Goal: Transaction & Acquisition: Purchase product/service

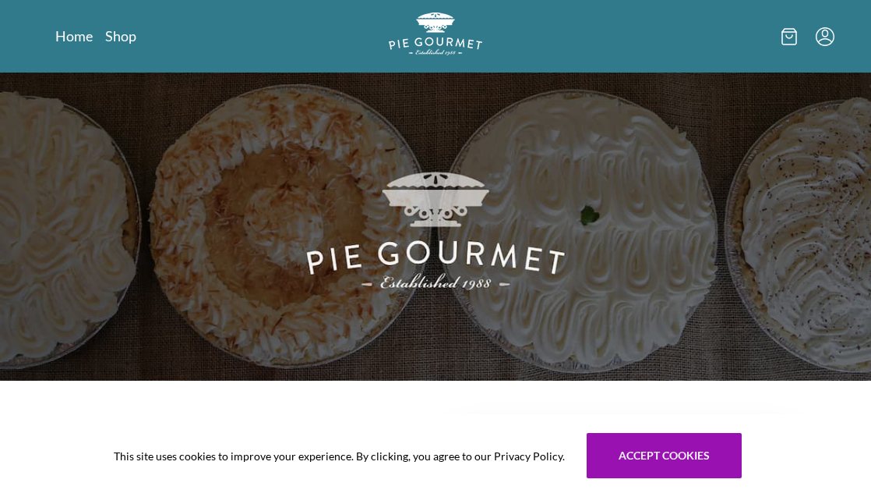
click at [826, 38] on icon "Menu" at bounding box center [825, 36] width 19 height 19
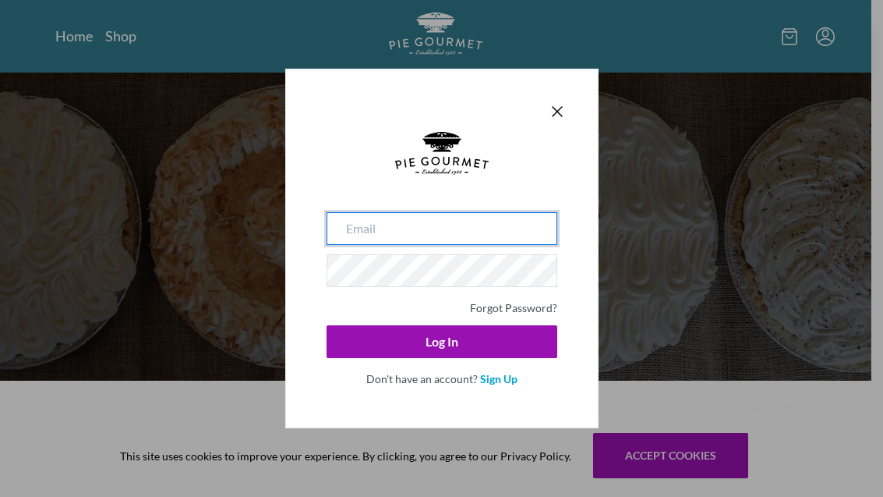
type input "[EMAIL_ADDRESS][DOMAIN_NAME]"
click at [420, 231] on input "[EMAIL_ADDRESS][DOMAIN_NAME]" at bounding box center [442, 228] width 231 height 33
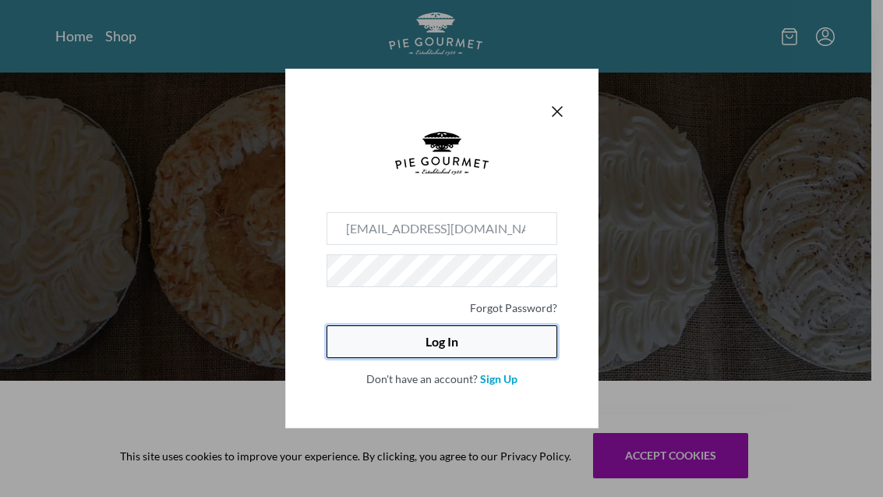
click at [369, 337] on button "Log In" at bounding box center [442, 341] width 231 height 33
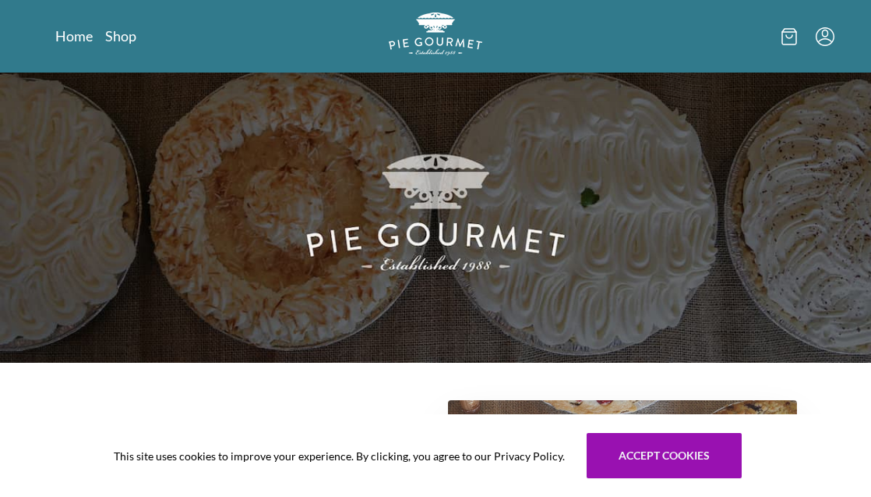
scroll to position [78, 0]
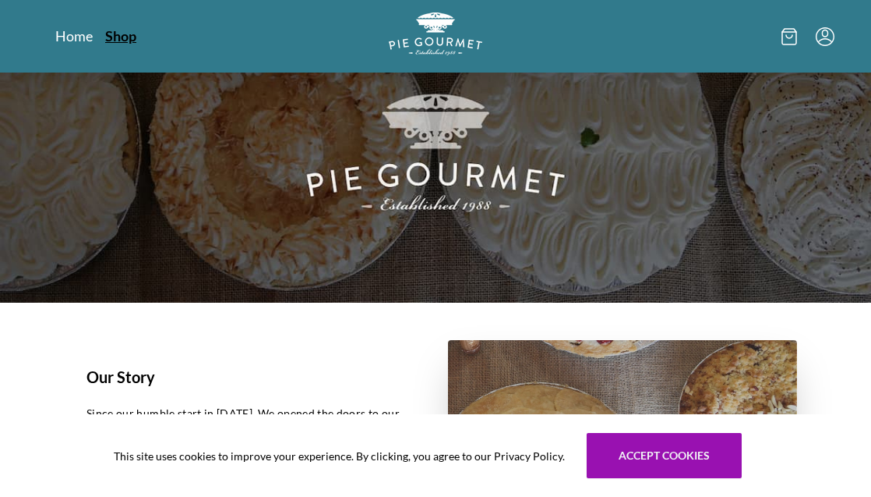
click at [115, 30] on link "Shop" at bounding box center [120, 36] width 31 height 19
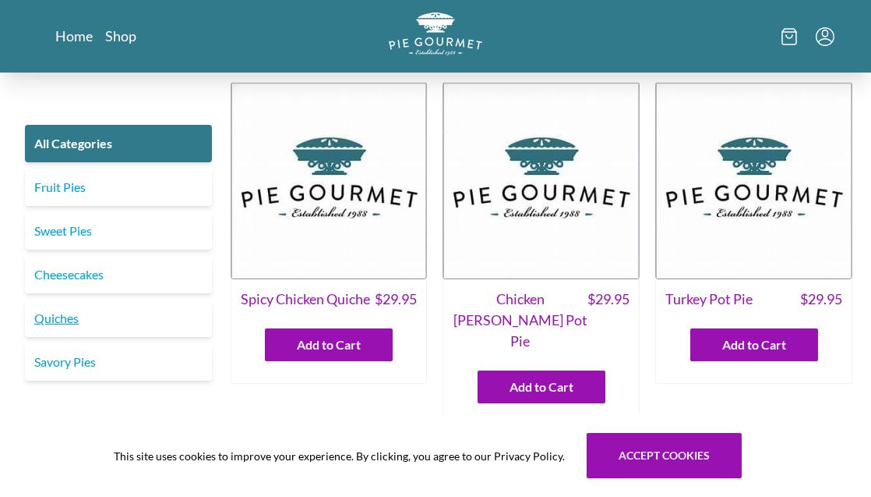
click at [57, 319] on link "Quiches" at bounding box center [118, 317] width 187 height 37
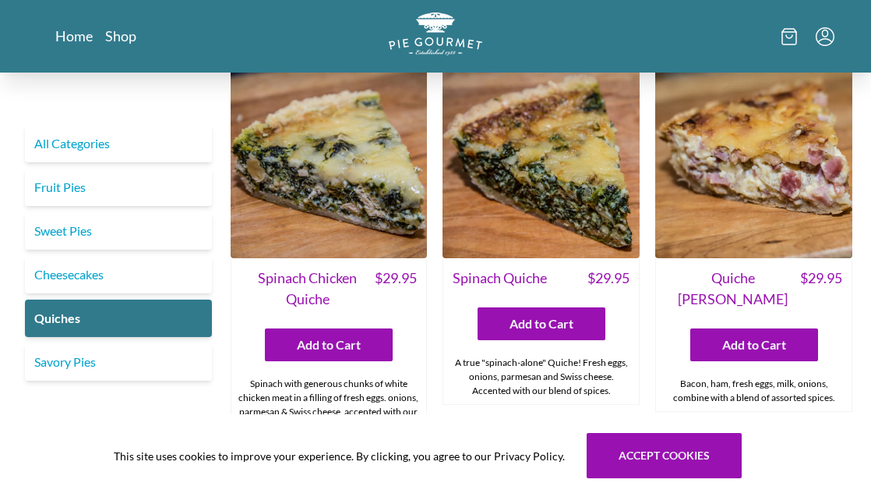
scroll to position [468, 0]
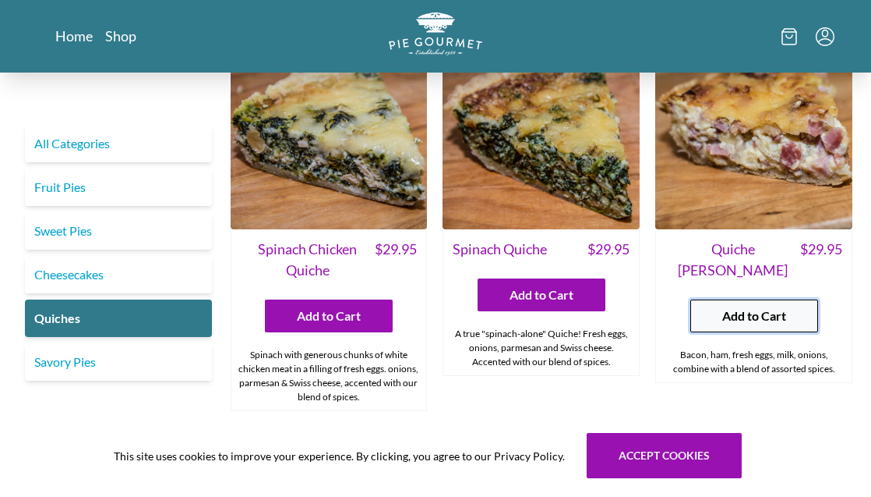
click at [762, 306] on span "Add to Cart" at bounding box center [755, 315] width 64 height 19
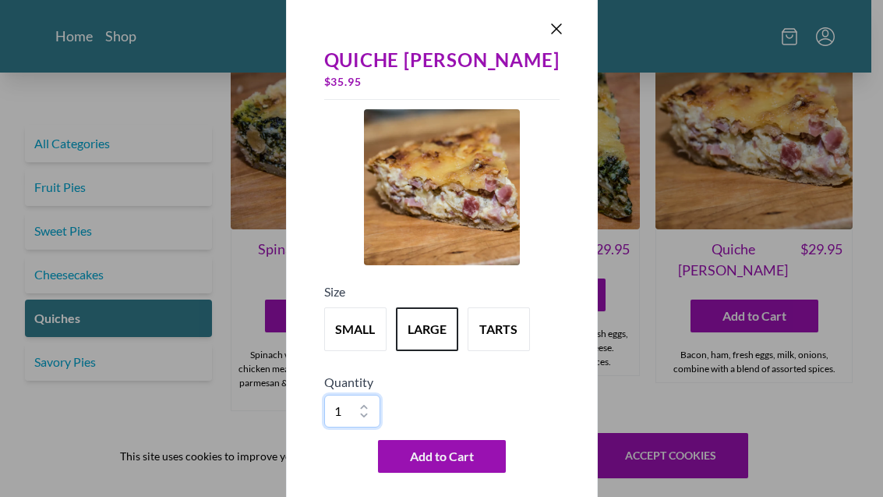
click at [373, 408] on select "1 2 3 4 5 6 7 8 9 10" at bounding box center [352, 410] width 56 height 33
select select "2"
click at [334, 394] on select "1 2 3 4 5 6 7 8 9 10" at bounding box center [352, 410] width 56 height 33
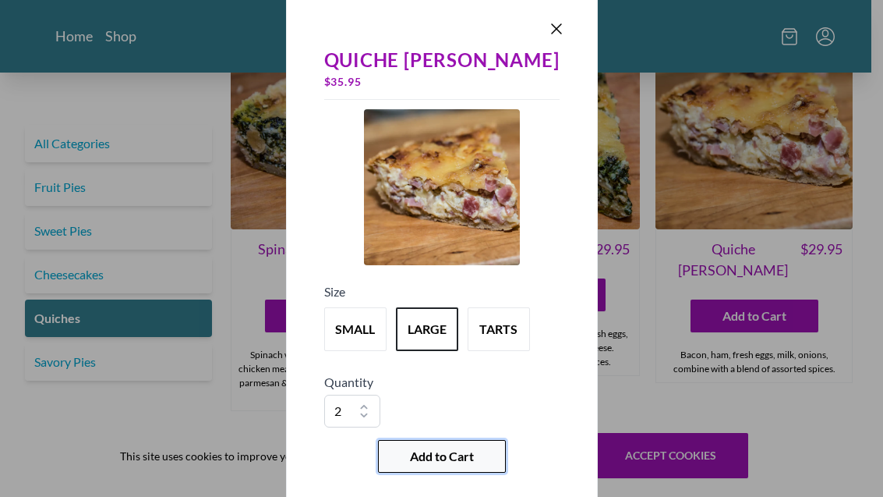
click at [444, 454] on span "Add to Cart" at bounding box center [442, 456] width 64 height 19
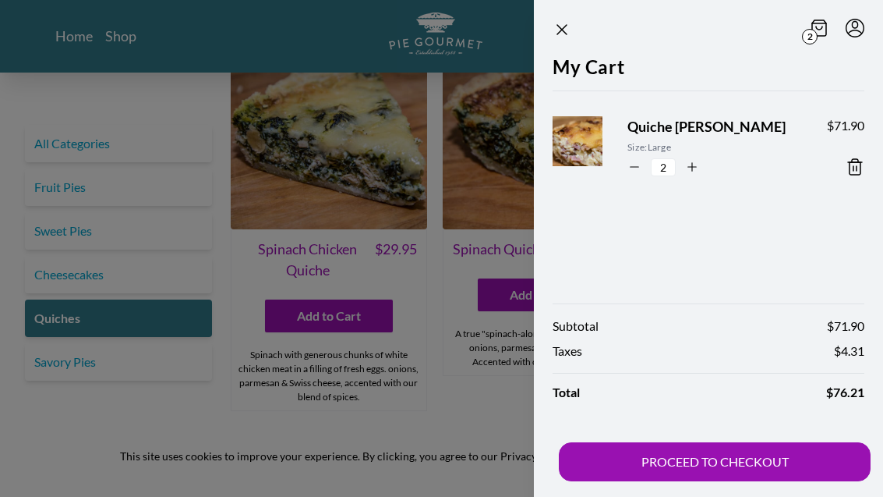
click at [456, 235] on div at bounding box center [441, 248] width 883 height 497
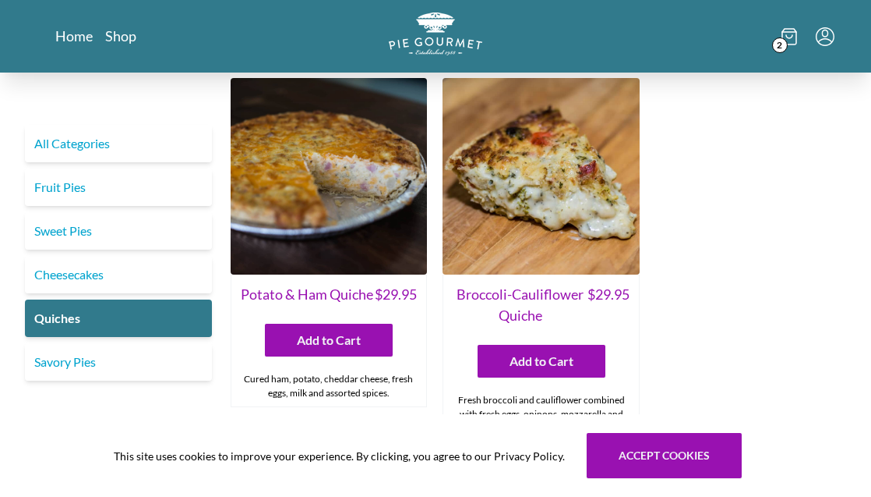
scroll to position [780, 0]
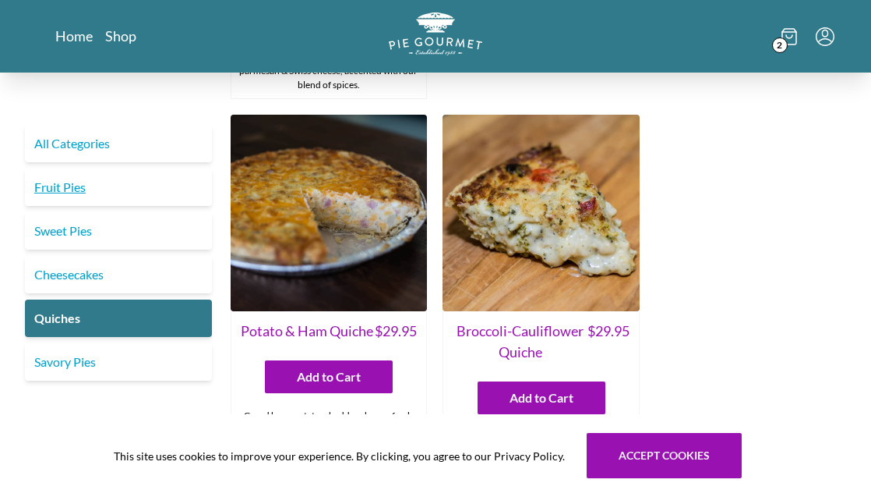
click at [76, 188] on link "Fruit Pies" at bounding box center [118, 186] width 187 height 37
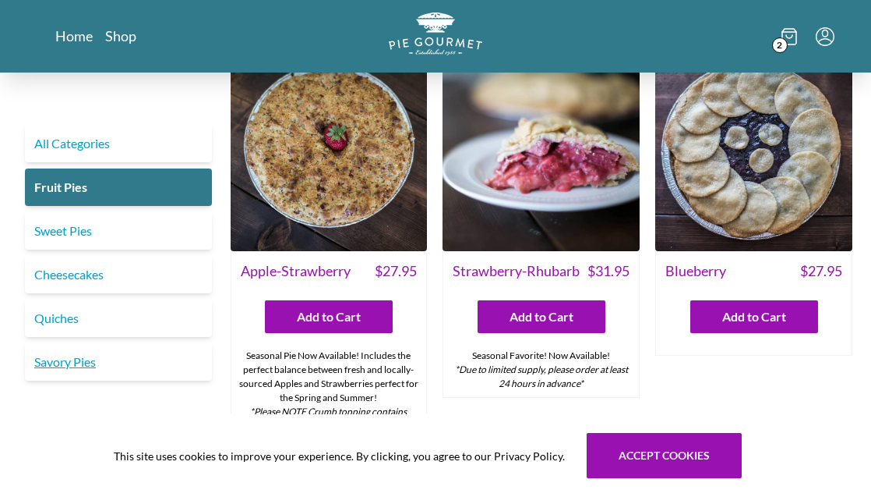
scroll to position [1, 0]
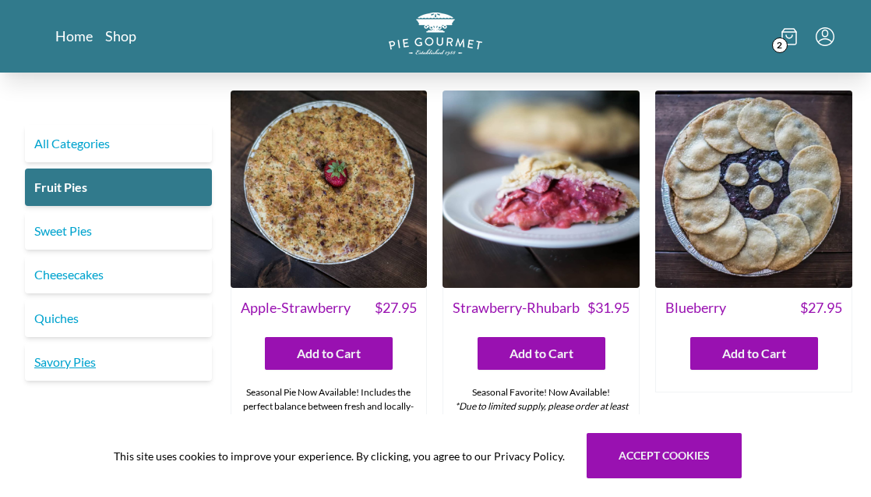
click at [66, 362] on link "Savory Pies" at bounding box center [118, 361] width 187 height 37
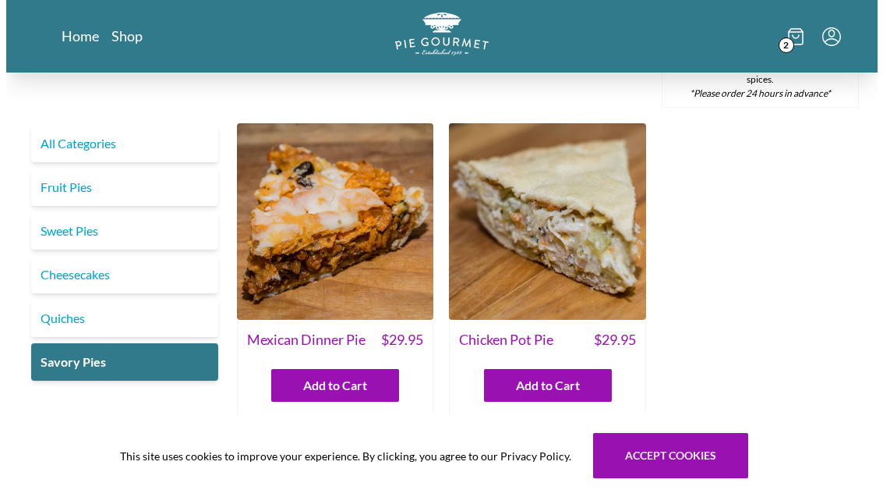
scroll to position [767, 0]
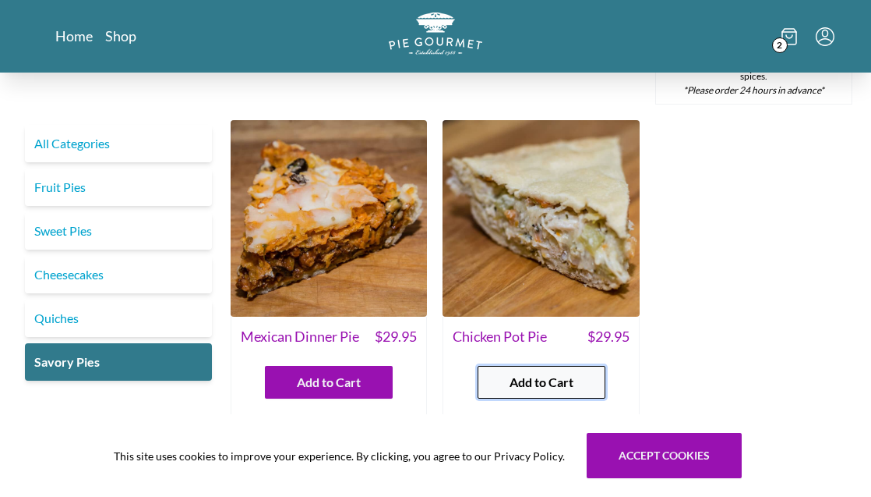
click at [538, 373] on span "Add to Cart" at bounding box center [542, 382] width 64 height 19
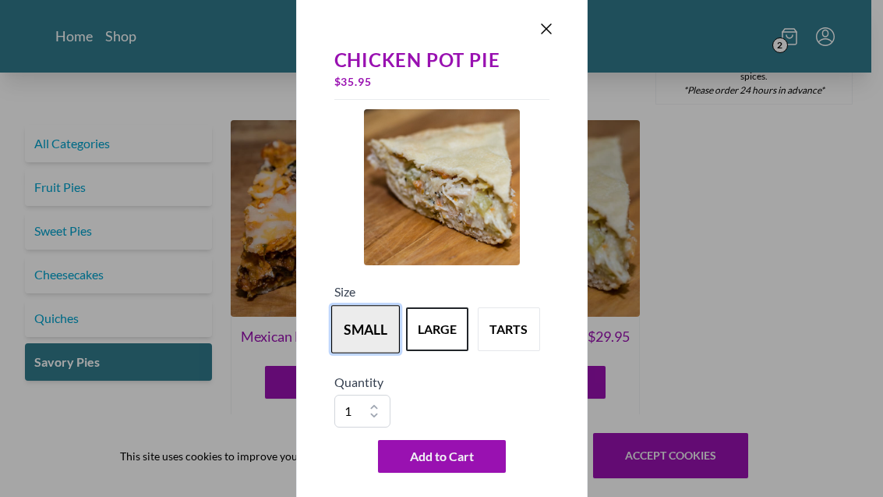
click at [359, 333] on button "small" at bounding box center [365, 329] width 69 height 48
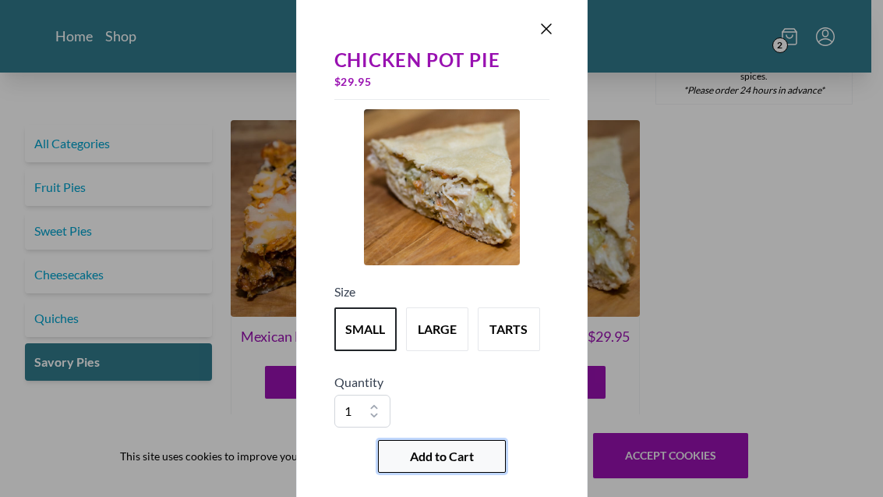
click at [444, 460] on span "Add to Cart" at bounding box center [442, 456] width 64 height 19
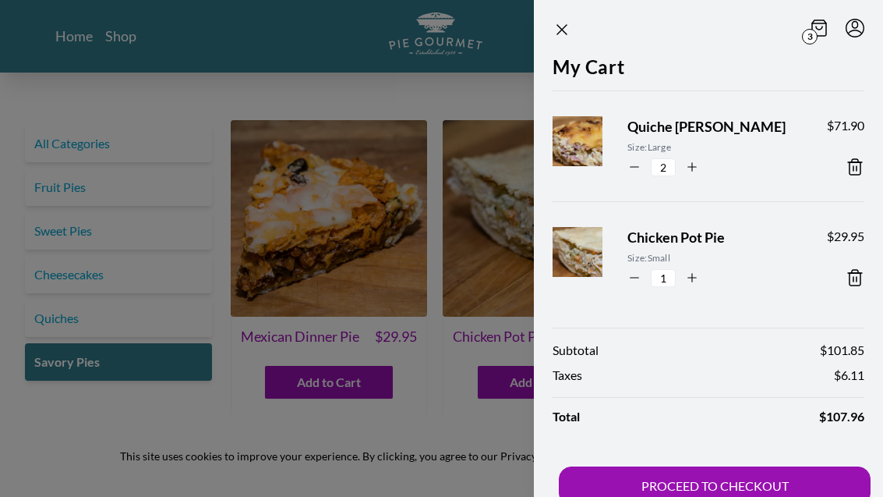
scroll to position [24, 0]
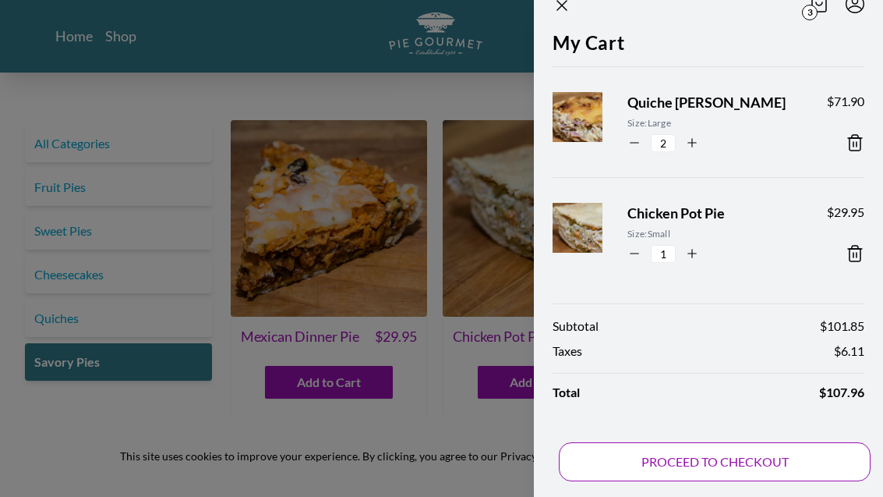
click at [717, 461] on button "PROCEED TO CHECKOUT" at bounding box center [715, 461] width 312 height 39
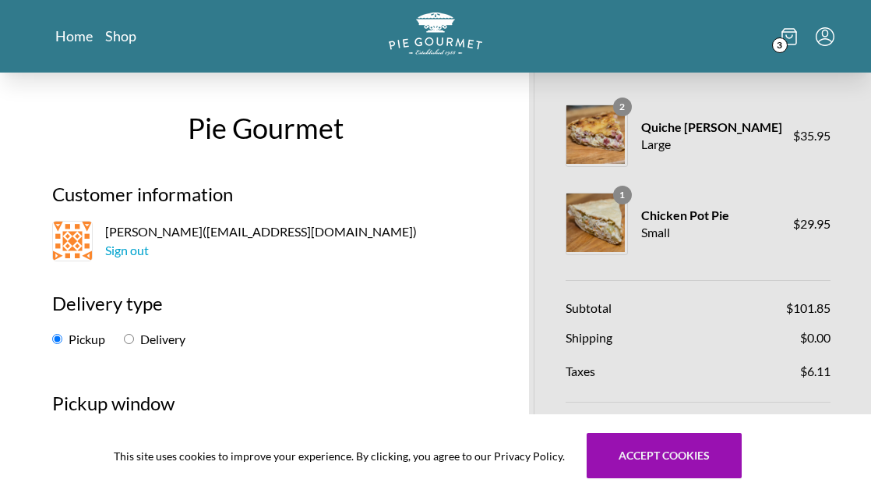
click at [132, 338] on input "Delivery" at bounding box center [129, 339] width 10 height 10
radio input "true"
select select "-1"
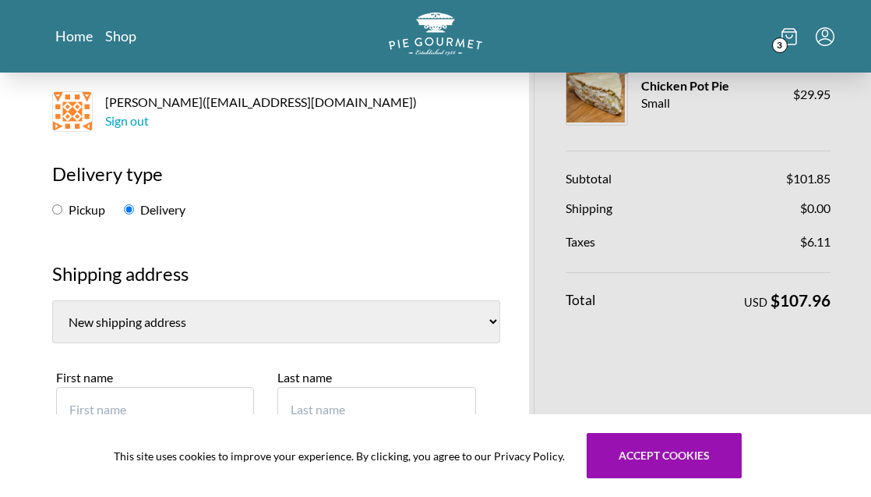
scroll to position [156, 0]
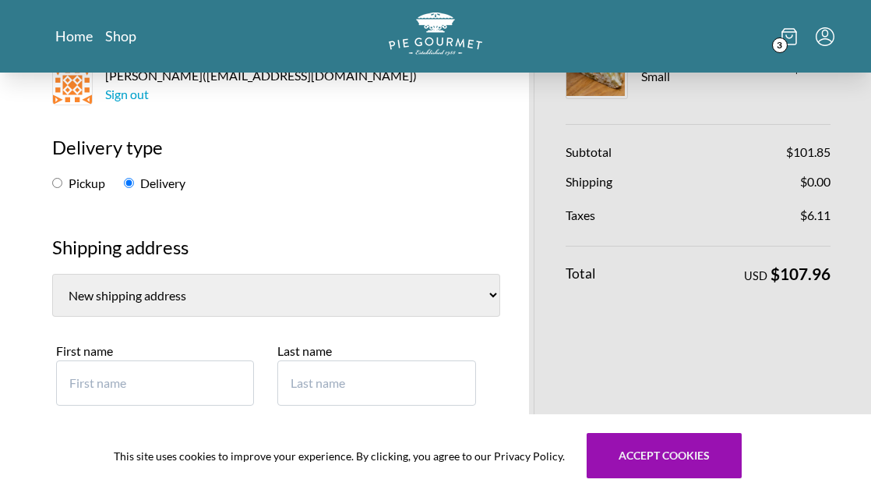
click at [417, 291] on select "[PERSON_NAME], [STREET_ADDRESS] [PERSON_NAME][GEOGRAPHIC_DATA][STREET_ADDRESS][…" at bounding box center [276, 295] width 448 height 43
click at [52, 274] on select "[PERSON_NAME], [STREET_ADDRESS] [PERSON_NAME][GEOGRAPHIC_DATA][STREET_ADDRESS][…" at bounding box center [276, 295] width 448 height 43
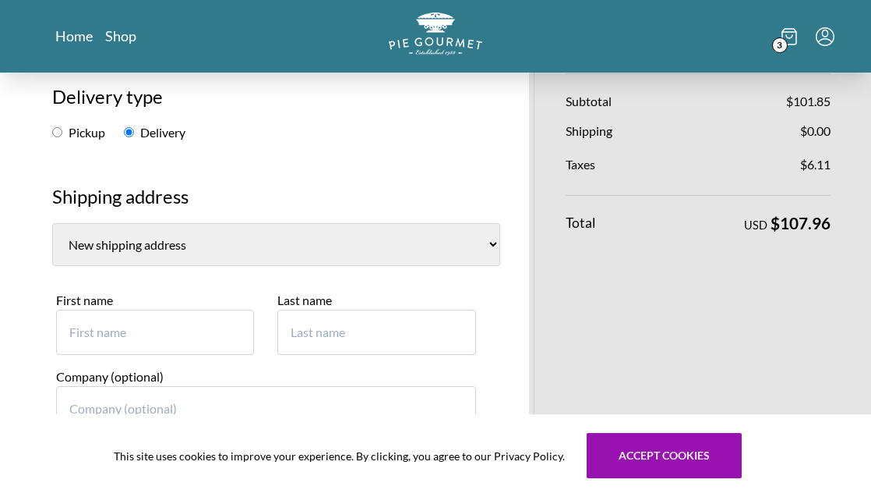
scroll to position [234, 0]
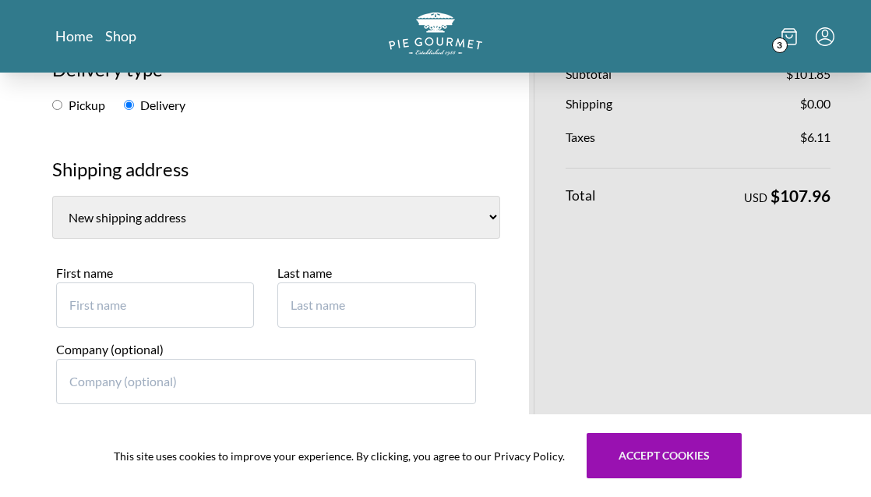
click at [147, 317] on input "First name" at bounding box center [155, 304] width 198 height 45
type input "Victoria"
type input "[PERSON_NAME]"
type input "[STREET_ADDRESS]"
type input "[GEOGRAPHIC_DATA]"
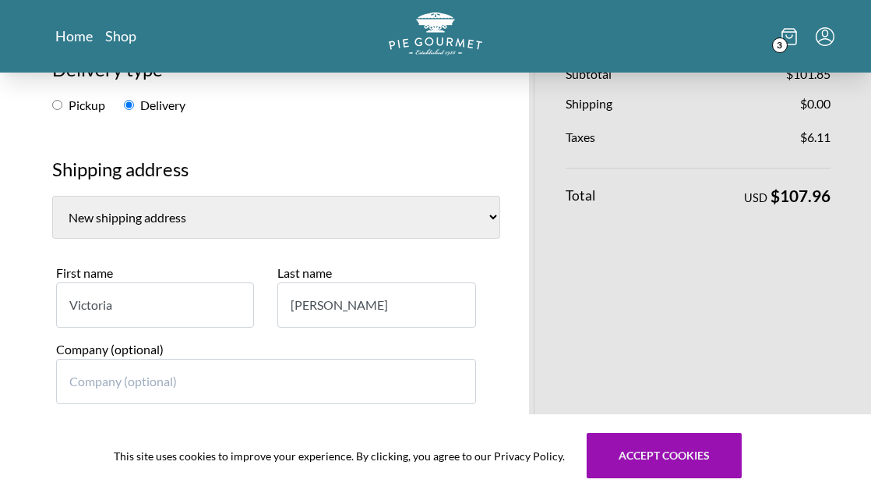
select select "VA"
type input "22207"
type input "9193383065"
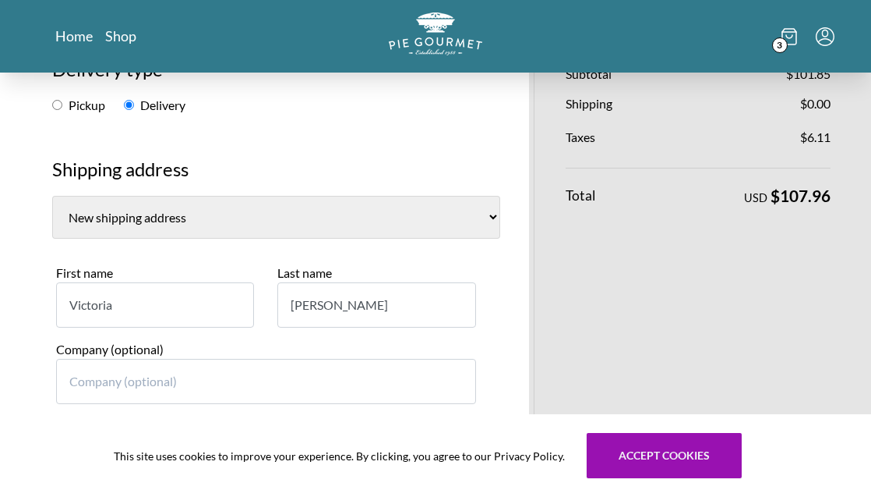
type input "[PERSON_NAME]"
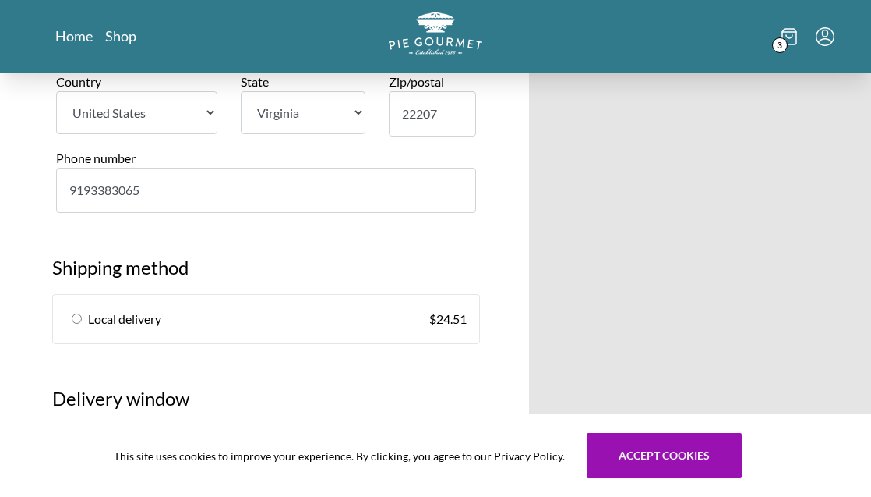
scroll to position [739, 0]
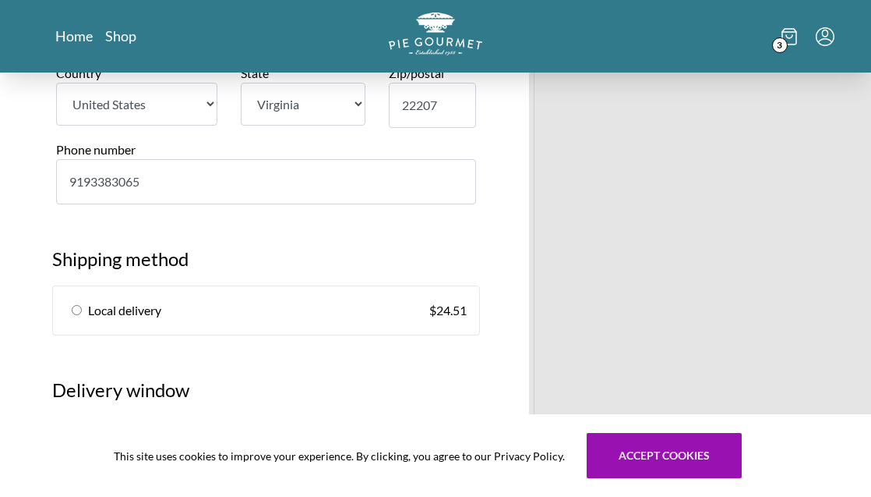
click at [78, 313] on input "radio" at bounding box center [77, 310] width 10 height 10
radio input "true"
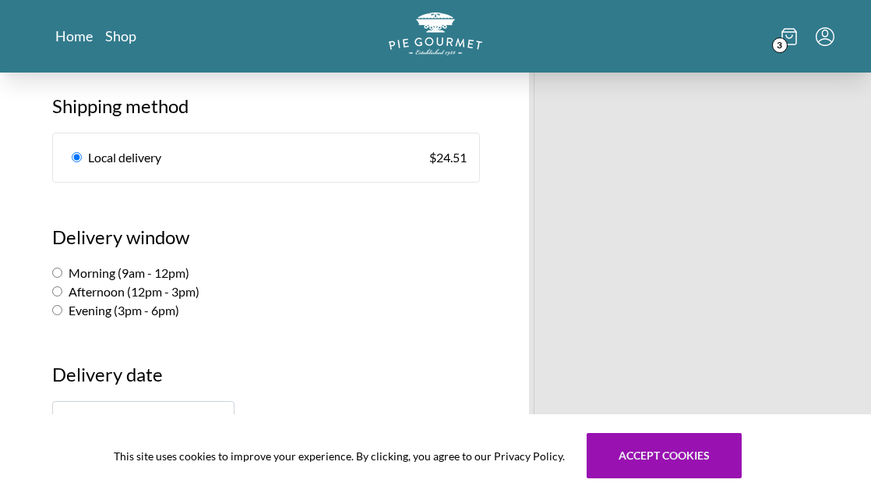
scroll to position [904, 0]
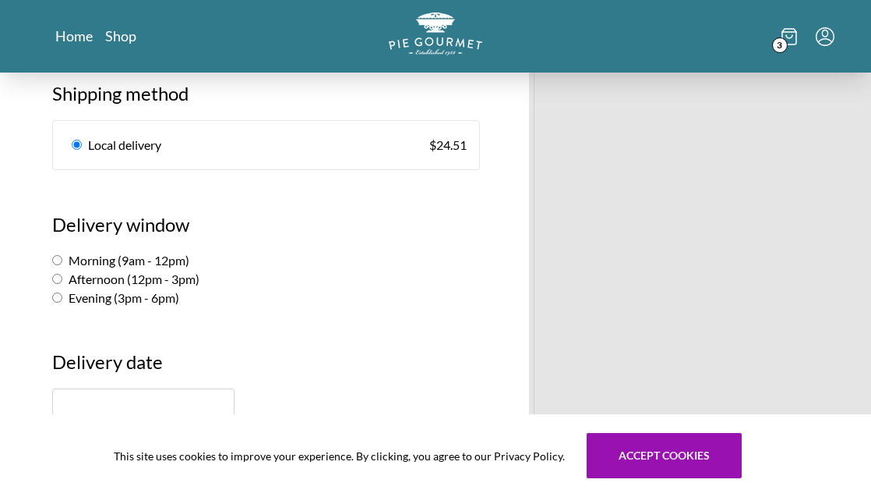
click at [58, 260] on input "Morning (9am - 12pm)" at bounding box center [57, 260] width 10 height 10
radio input "true"
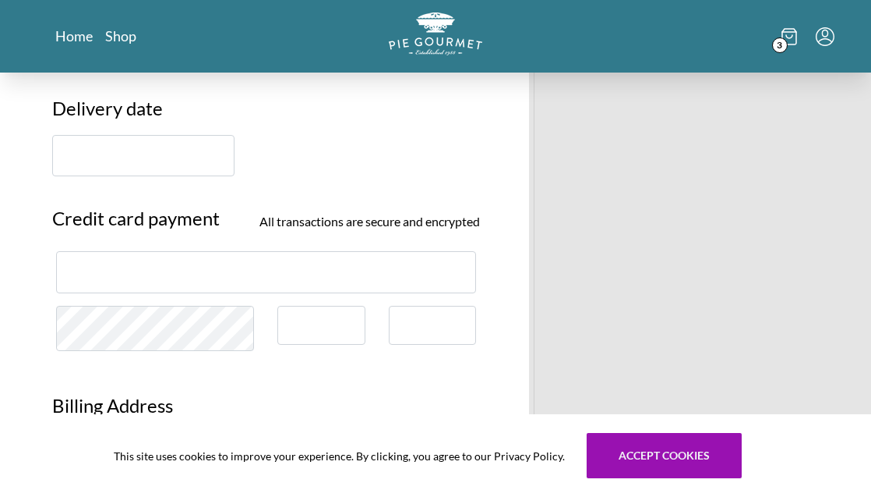
scroll to position [1144, 0]
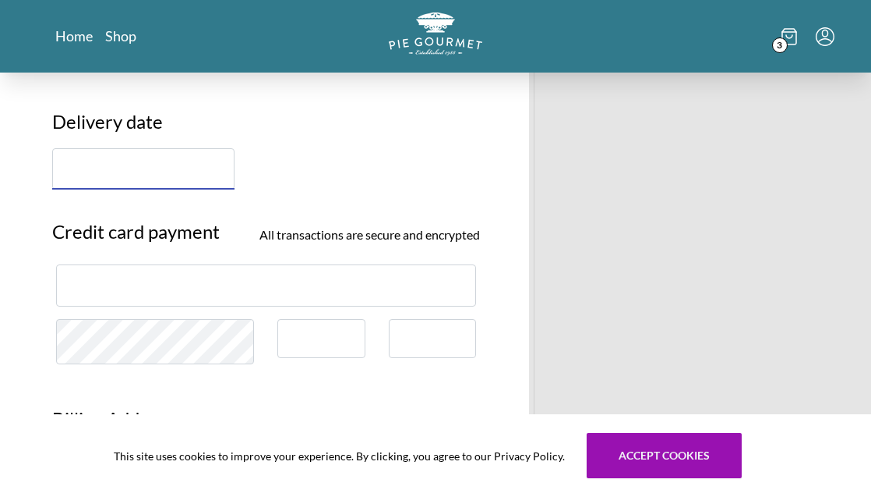
click at [136, 162] on input "text" at bounding box center [143, 168] width 182 height 41
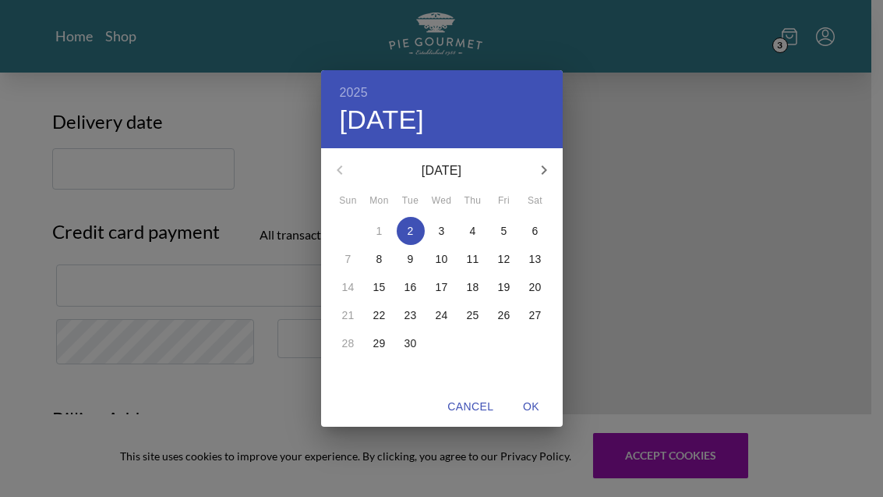
click at [443, 228] on p "3" at bounding box center [442, 231] width 6 height 16
click at [536, 401] on span "OK" at bounding box center [531, 406] width 37 height 19
type input "[DATE]"
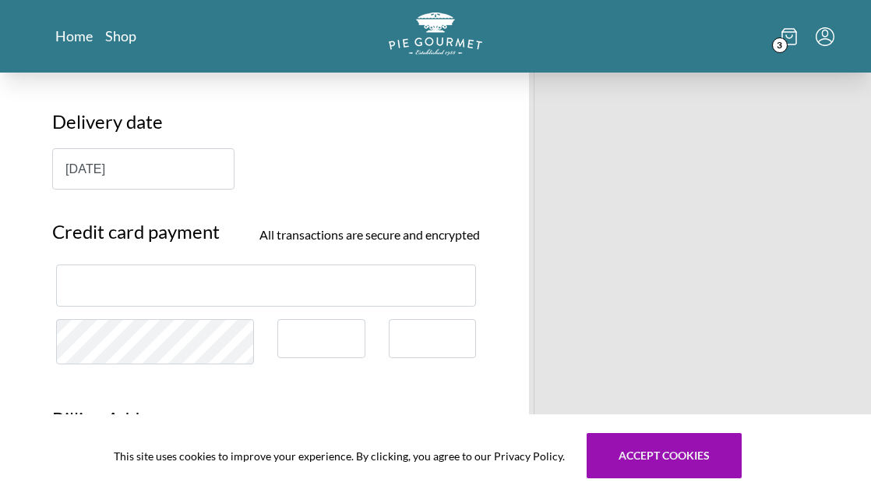
click at [307, 328] on div at bounding box center [321, 339] width 87 height 40
click at [230, 424] on div "This site uses cookies to improve your experience. By clicking, you agree to ou…" at bounding box center [435, 455] width 871 height 83
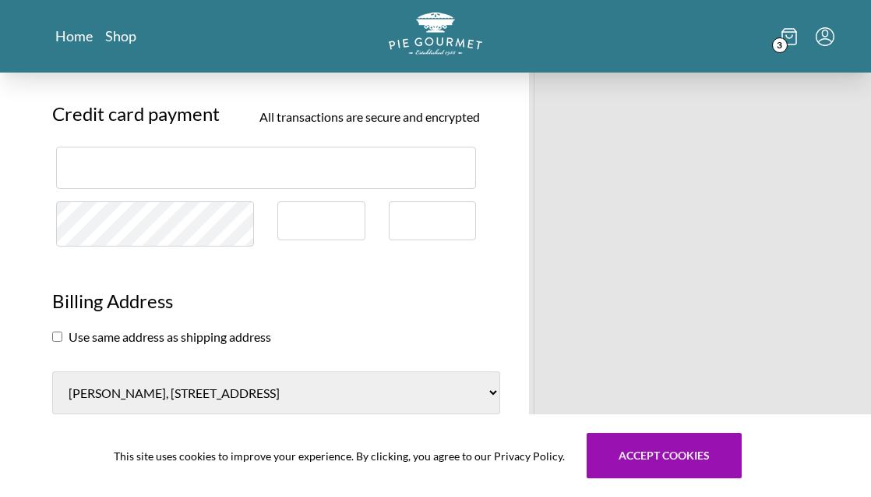
scroll to position [1300, 0]
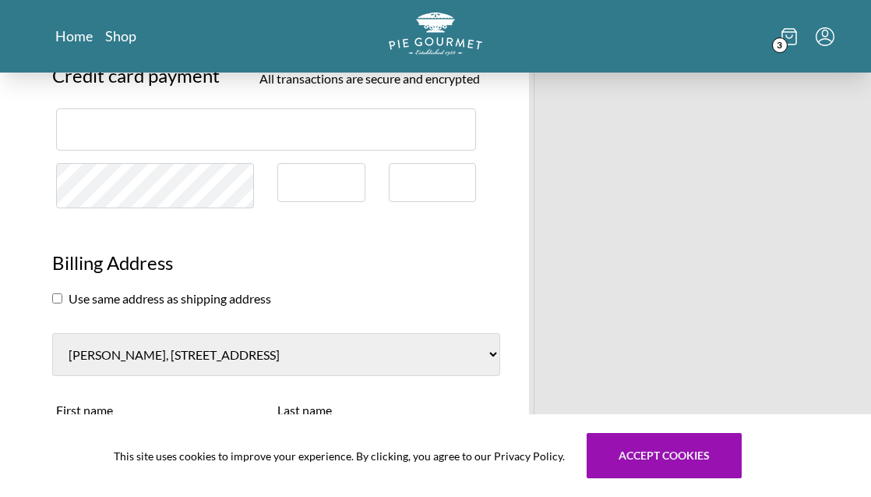
click at [425, 356] on select "[PERSON_NAME], [STREET_ADDRESS] [PERSON_NAME][GEOGRAPHIC_DATA][STREET_ADDRESS][…" at bounding box center [276, 354] width 448 height 43
select select "0"
click at [52, 333] on select "[PERSON_NAME], [STREET_ADDRESS] [PERSON_NAME][GEOGRAPHIC_DATA][STREET_ADDRESS][…" at bounding box center [276, 354] width 448 height 43
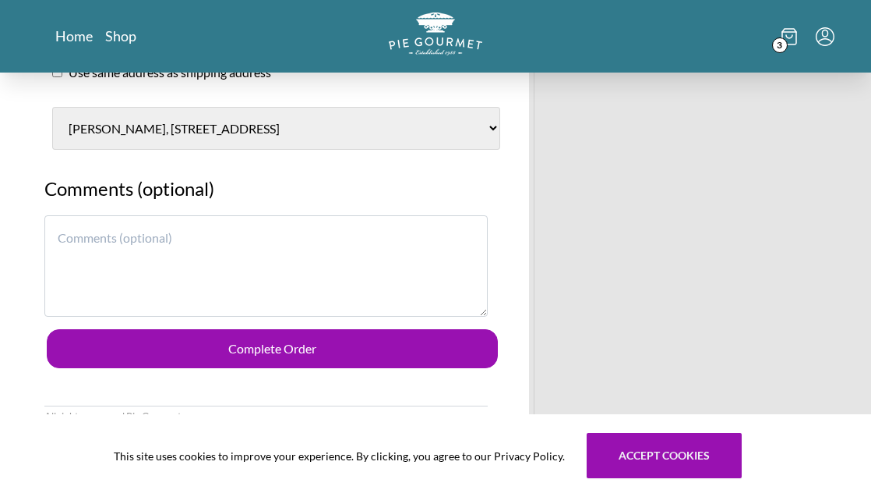
scroll to position [1529, 0]
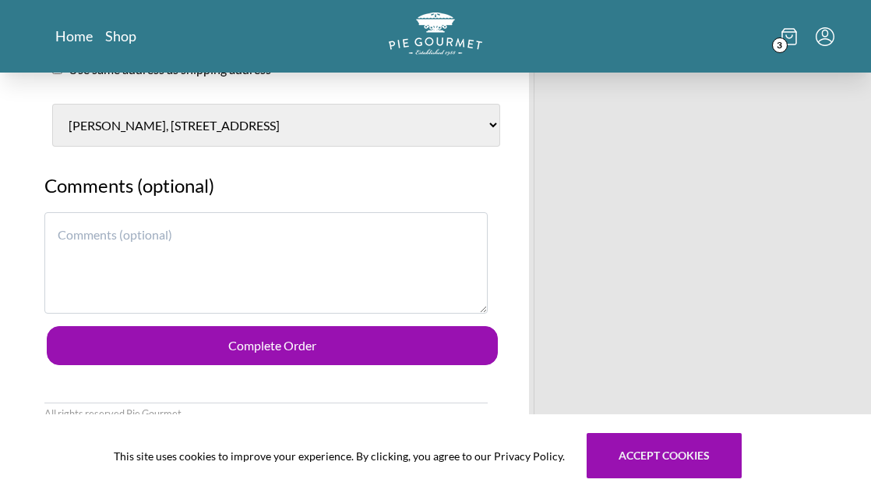
click at [149, 235] on textarea at bounding box center [266, 262] width 444 height 101
drag, startPoint x: 76, startPoint y: 236, endPoint x: 95, endPoint y: 210, distance: 31.8
click at [80, 232] on textarea "call or email when delivered" at bounding box center [266, 262] width 444 height 101
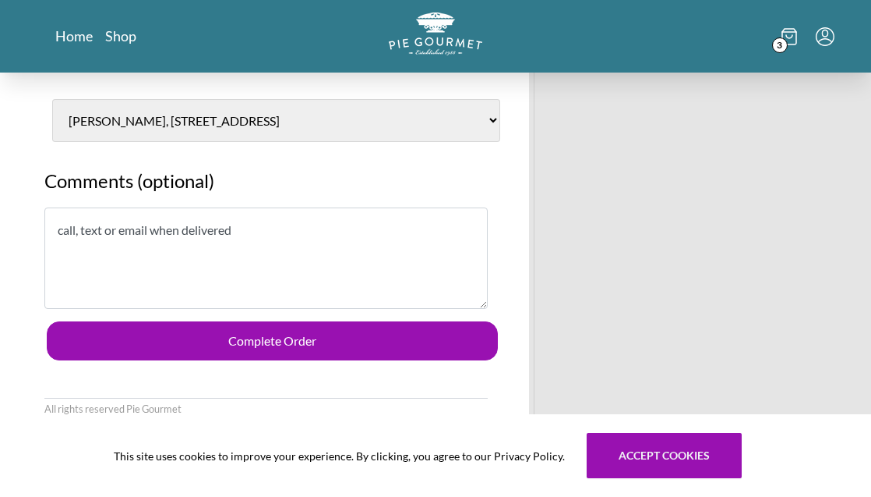
scroll to position [1541, 0]
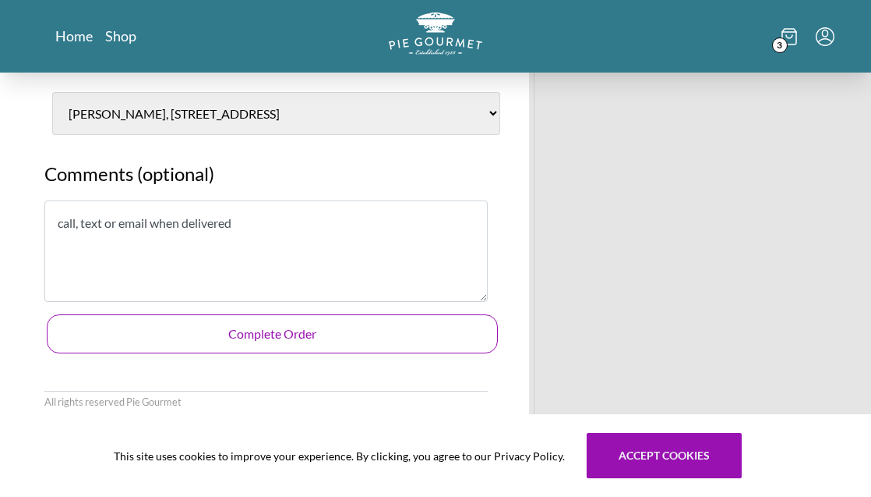
type textarea "call, text or email when delivered"
click at [298, 332] on button "Complete Order" at bounding box center [272, 333] width 451 height 39
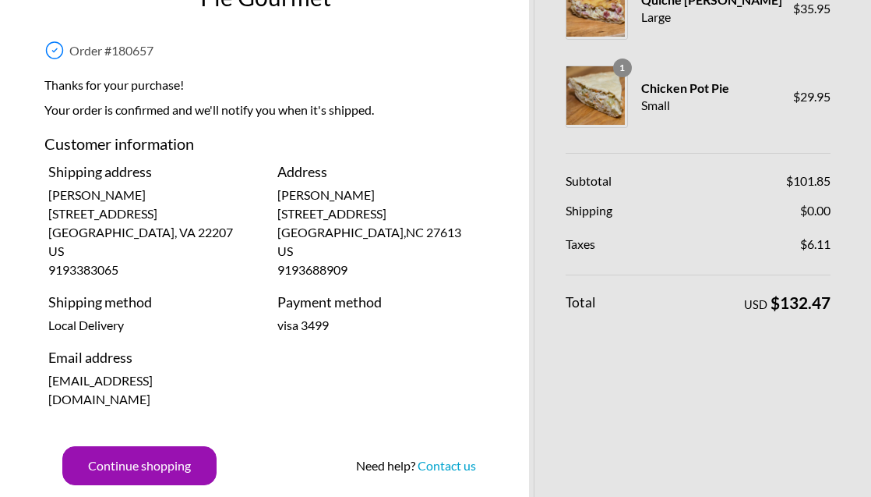
scroll to position [106, 0]
